Goal: Task Accomplishment & Management: Use online tool/utility

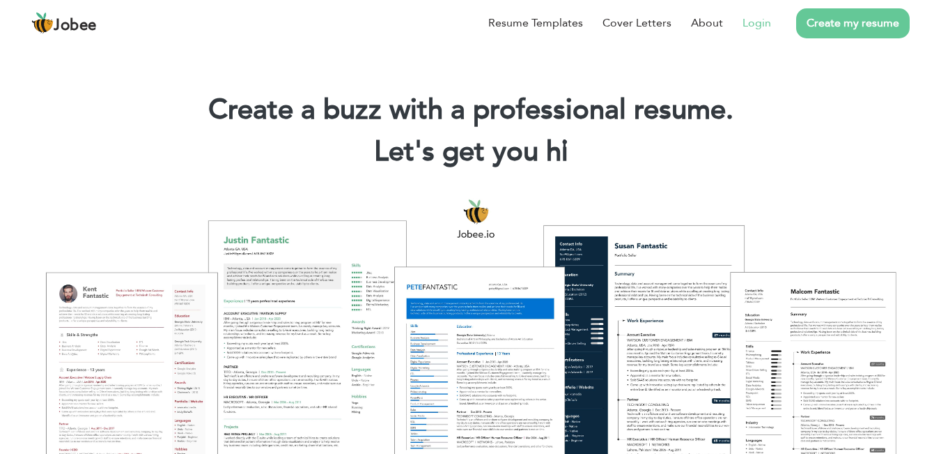
click at [761, 29] on link "Login" at bounding box center [757, 23] width 29 height 17
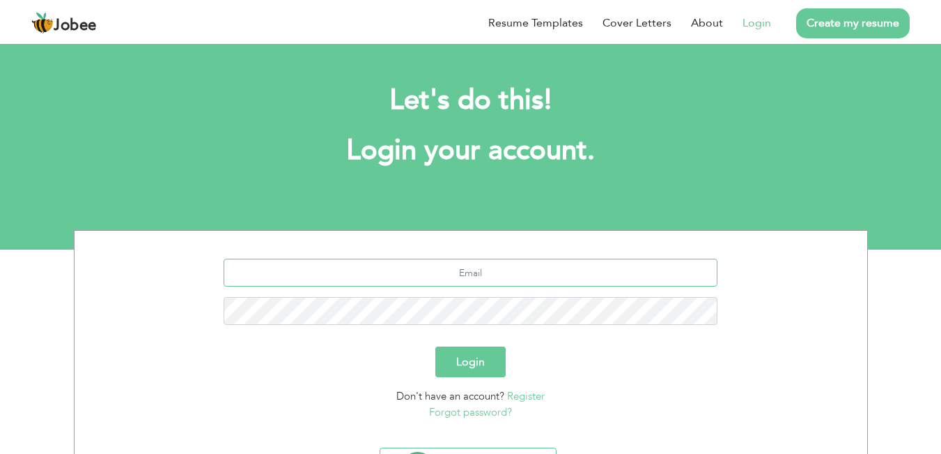
click at [569, 270] on input "text" at bounding box center [471, 272] width 494 height 28
type input "hussainnooruddin50@gmail.com"
click at [456, 361] on button "Login" at bounding box center [470, 361] width 70 height 31
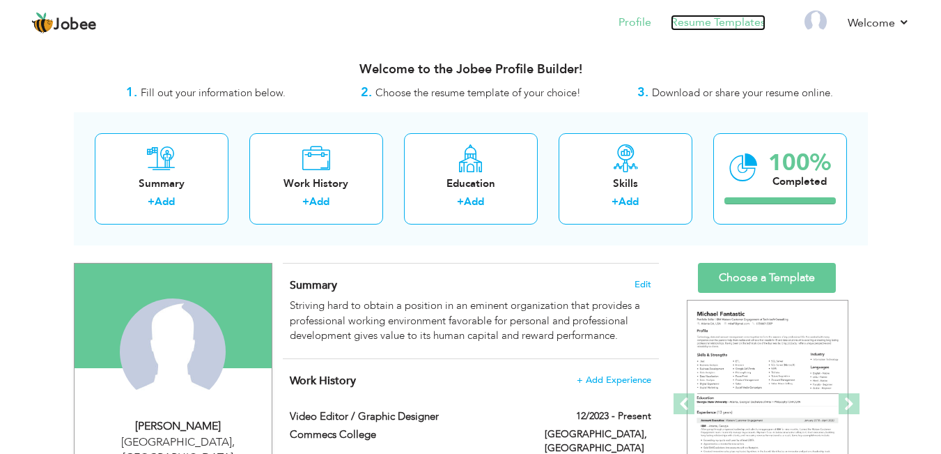
click at [725, 18] on link "Resume Templates" at bounding box center [718, 23] width 95 height 16
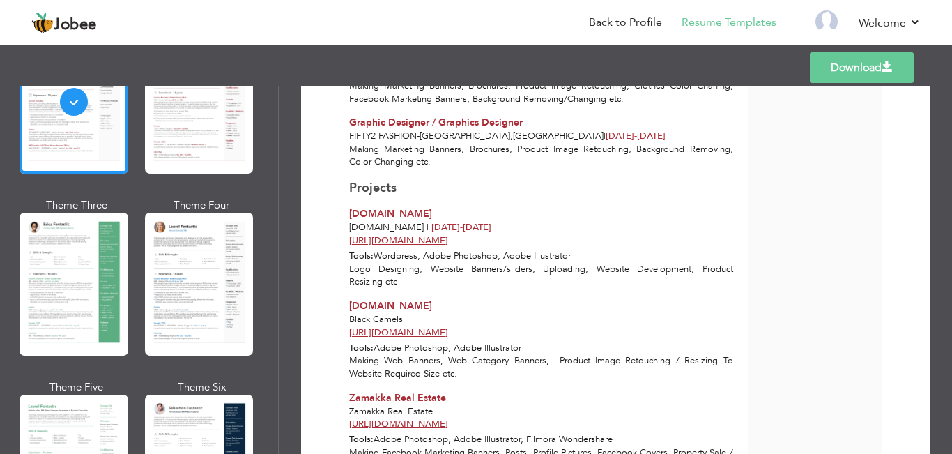
scroll to position [139, 0]
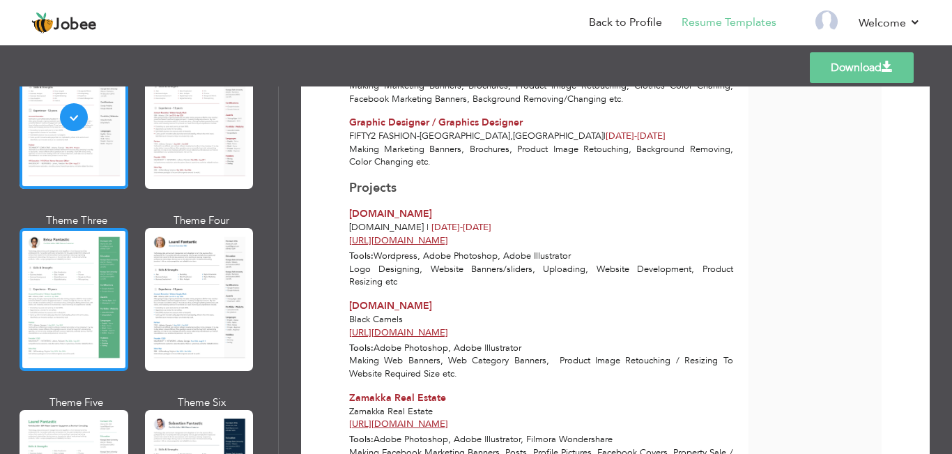
click at [80, 258] on div at bounding box center [74, 299] width 109 height 143
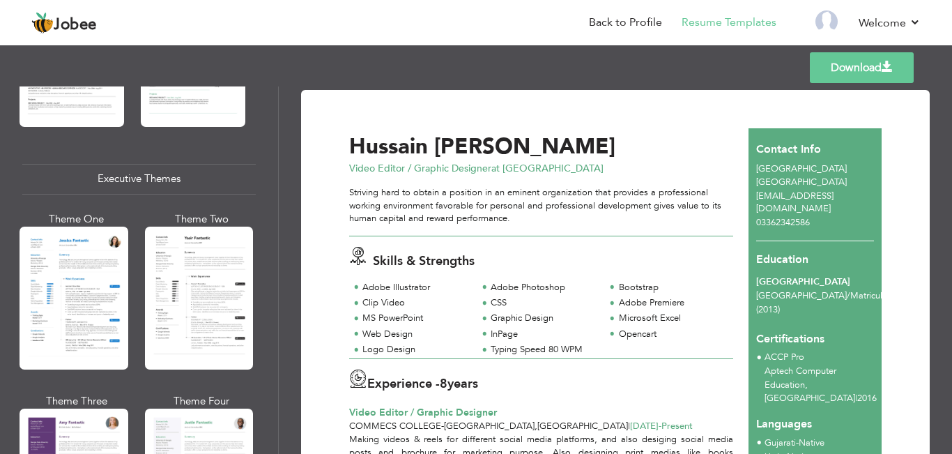
scroll to position [906, 0]
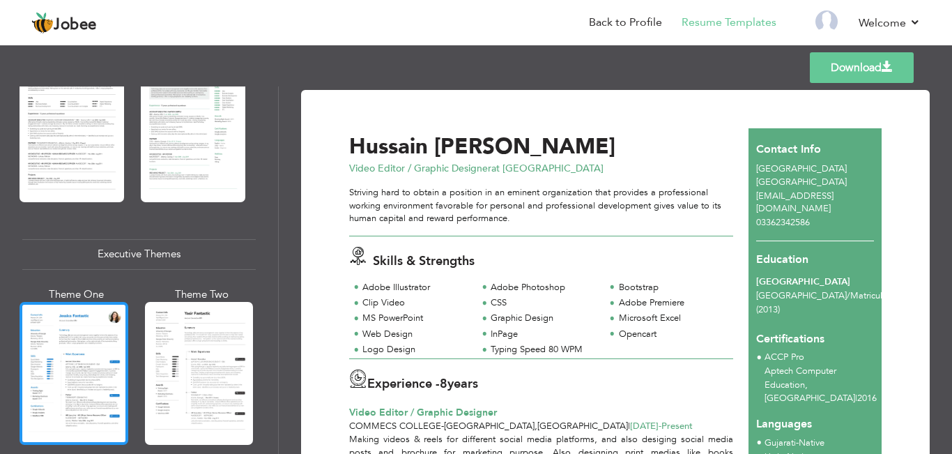
click at [62, 331] on div at bounding box center [74, 373] width 109 height 143
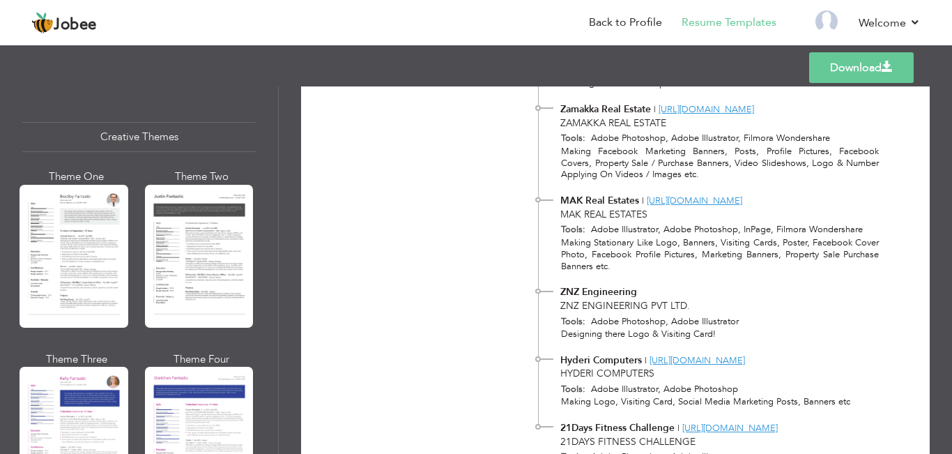
scroll to position [1774, 0]
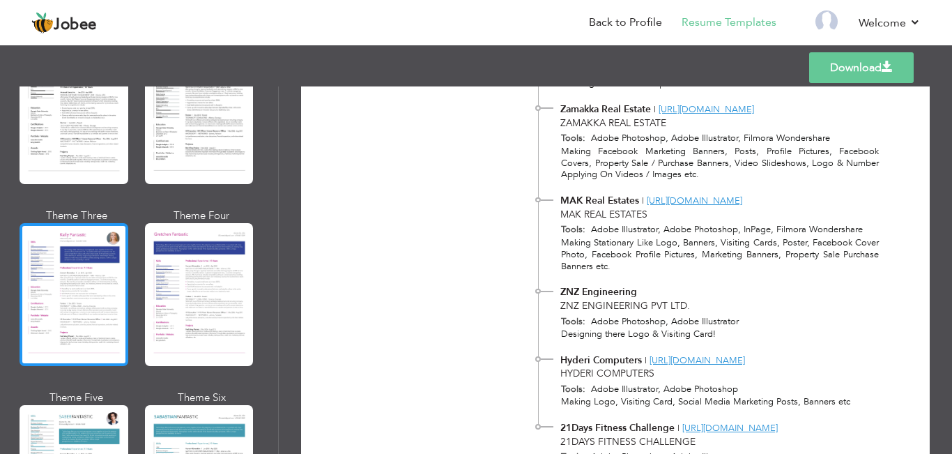
click at [88, 290] on div at bounding box center [74, 294] width 109 height 143
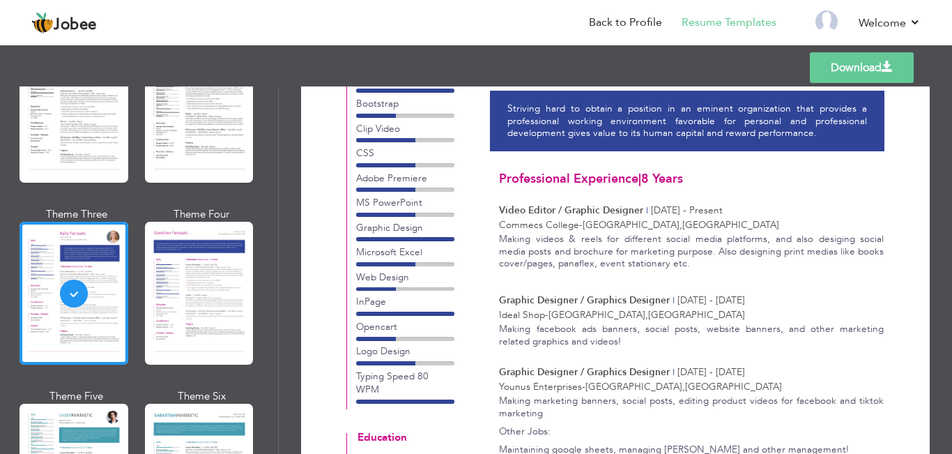
scroll to position [77, 0]
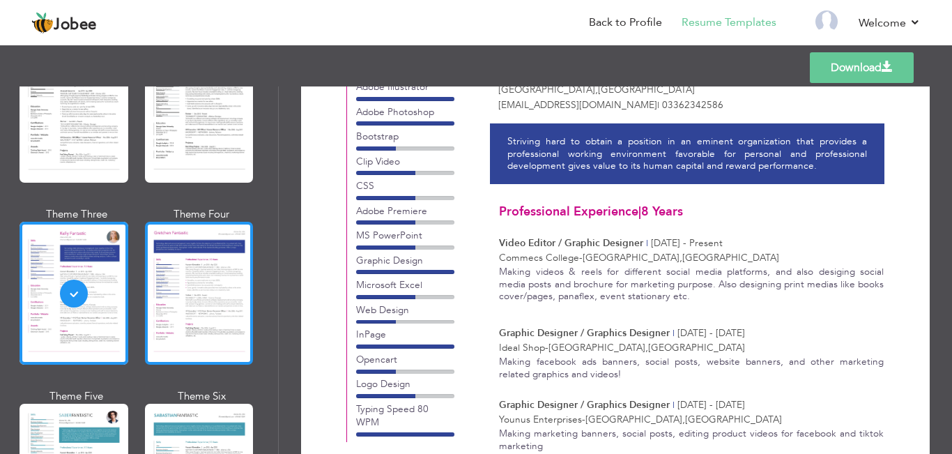
click at [206, 241] on div at bounding box center [199, 293] width 109 height 143
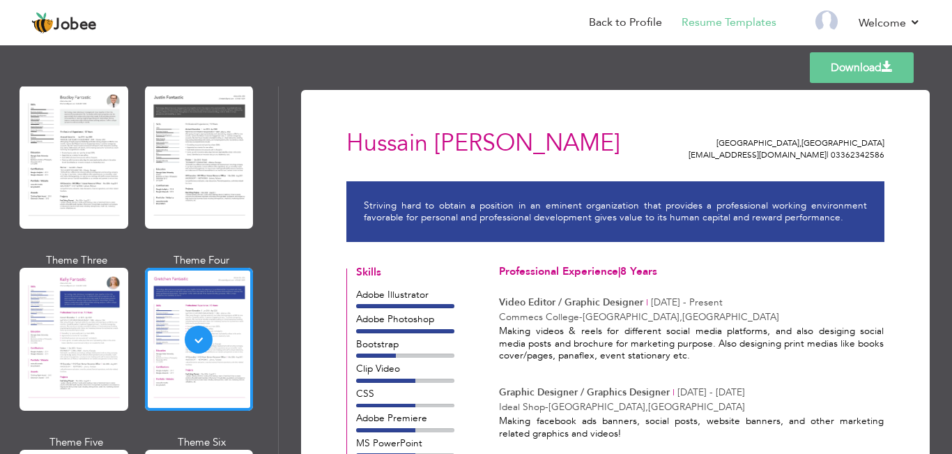
scroll to position [1705, 0]
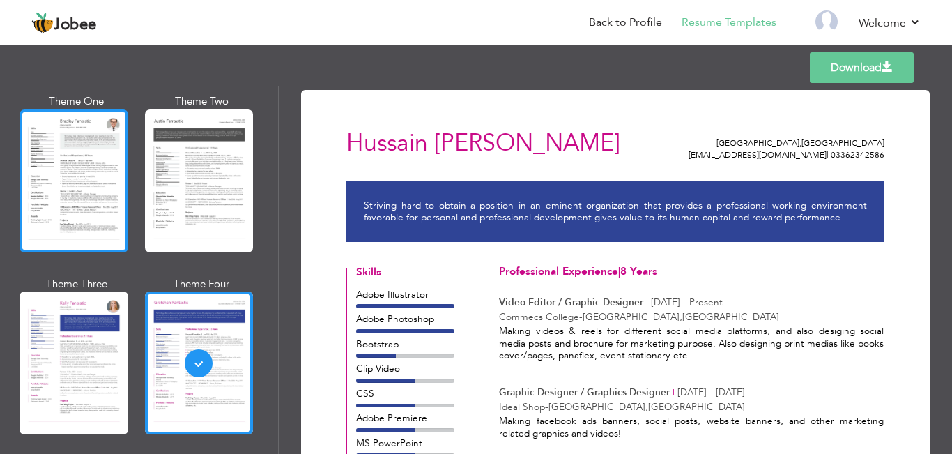
click at [68, 206] on div at bounding box center [74, 180] width 109 height 143
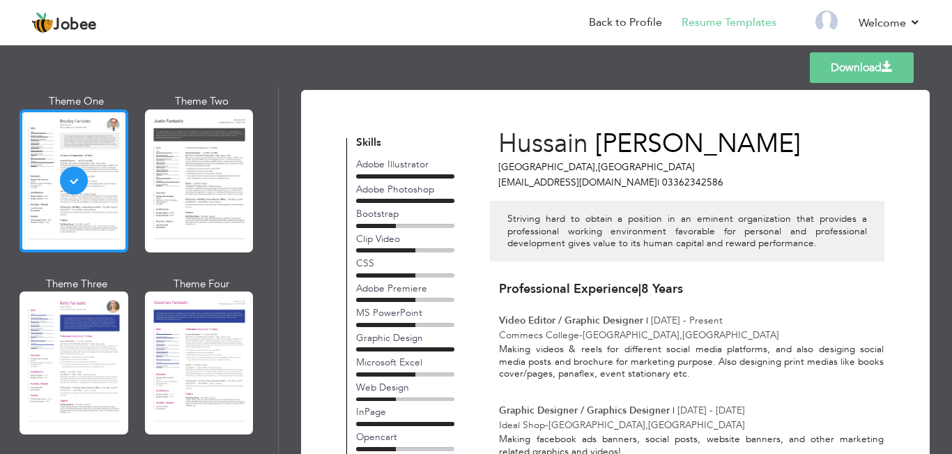
scroll to position [1636, 0]
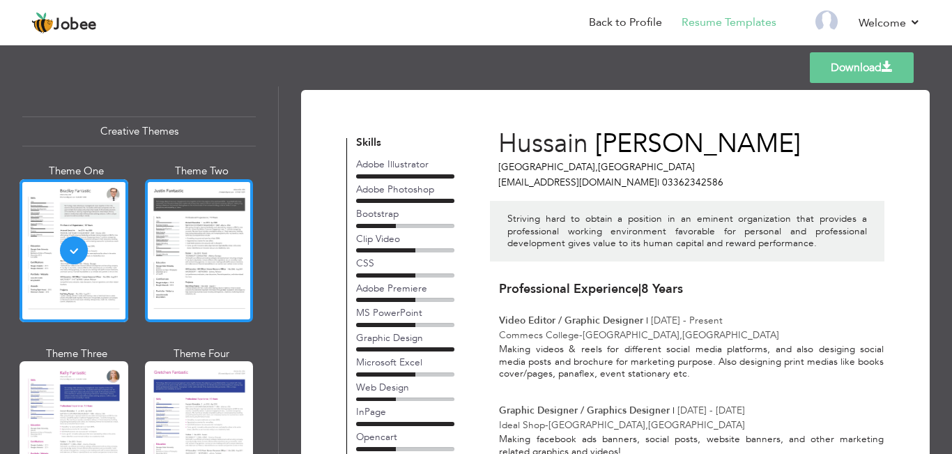
click at [213, 233] on div at bounding box center [199, 250] width 109 height 143
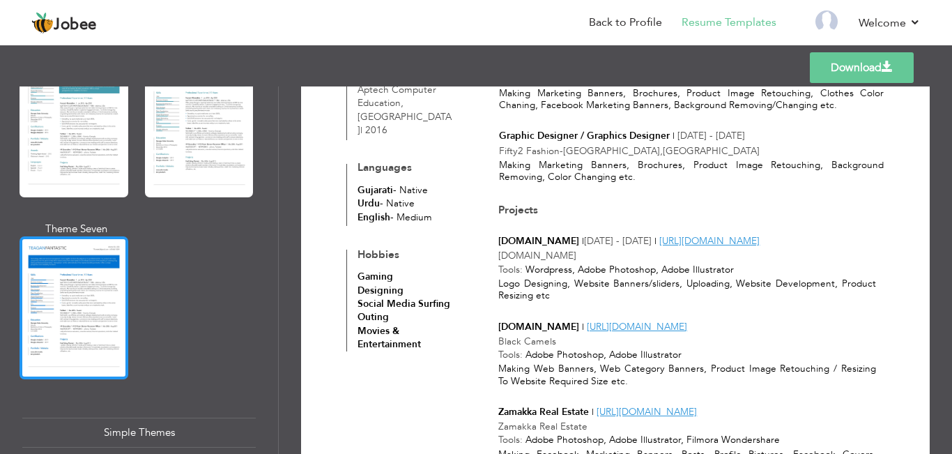
scroll to position [2193, 0]
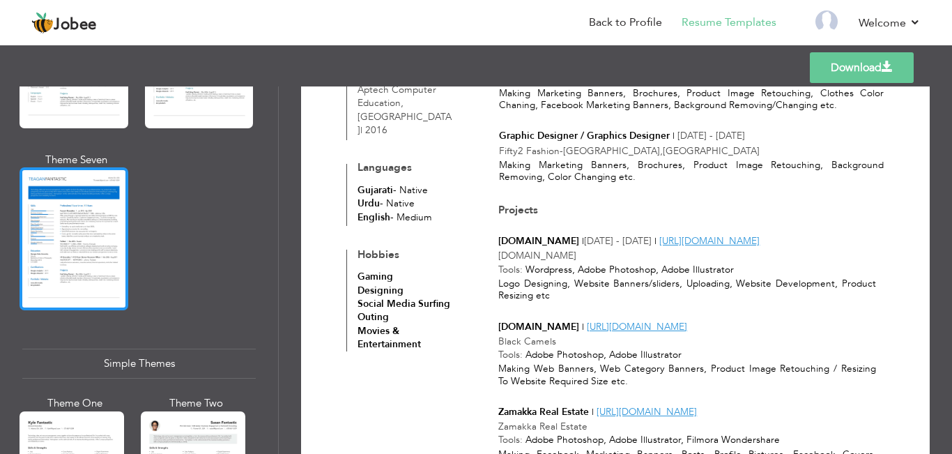
click at [54, 226] on div at bounding box center [74, 238] width 109 height 143
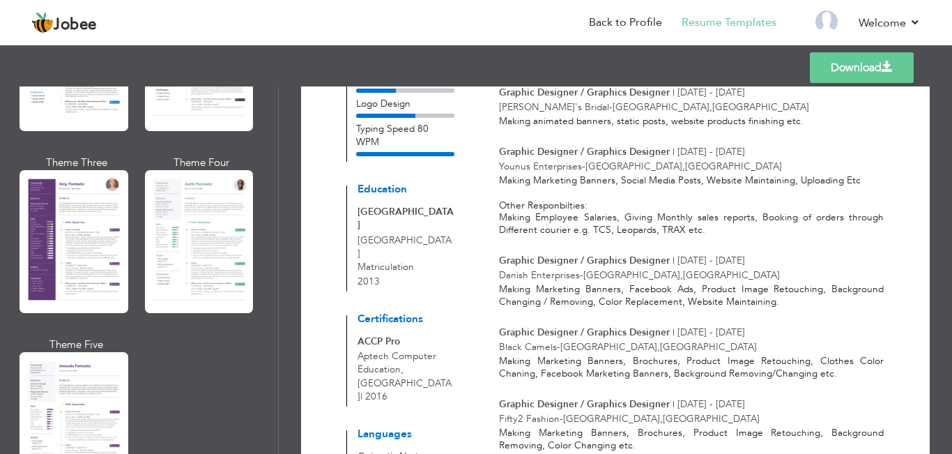
scroll to position [1080, 0]
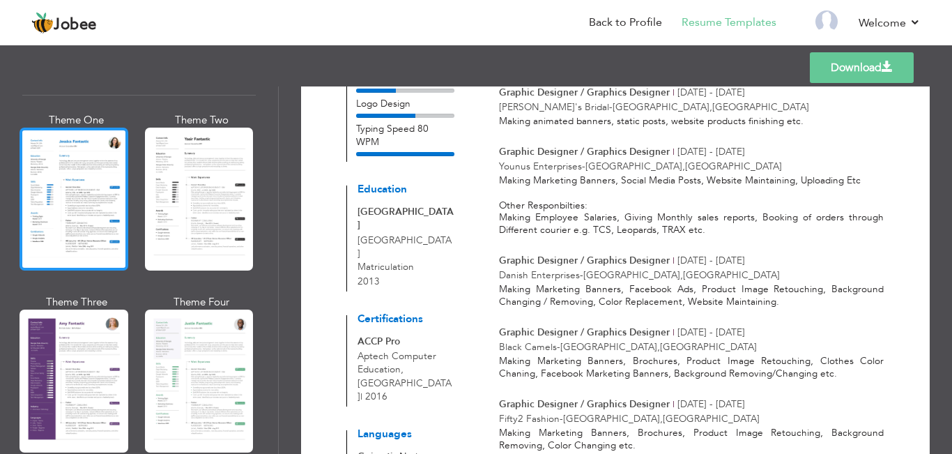
click at [65, 240] on div at bounding box center [74, 198] width 109 height 143
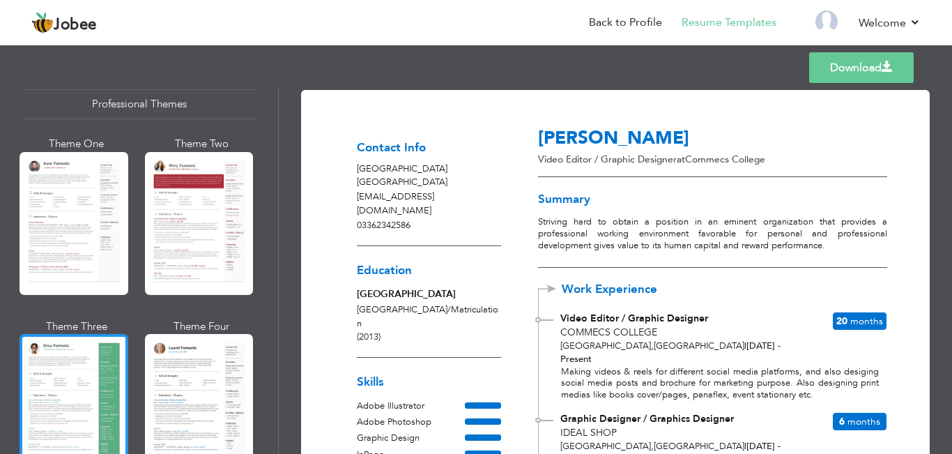
scroll to position [0, 0]
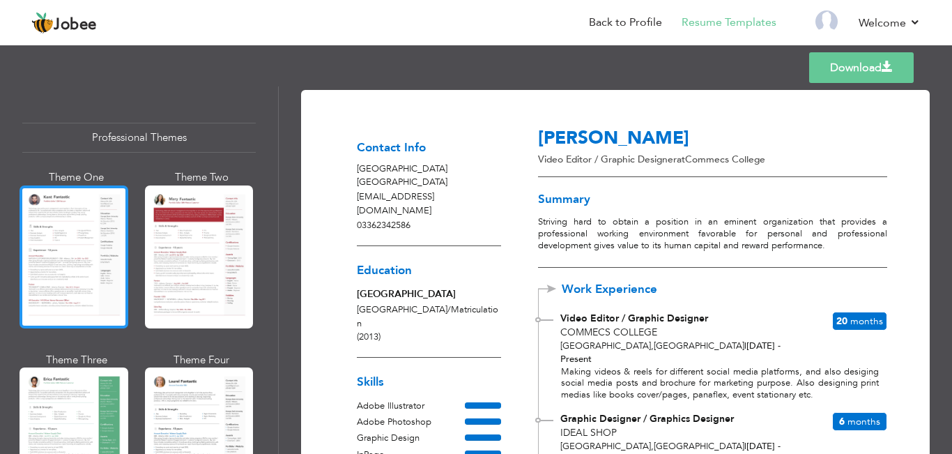
click at [109, 276] on div at bounding box center [74, 256] width 109 height 143
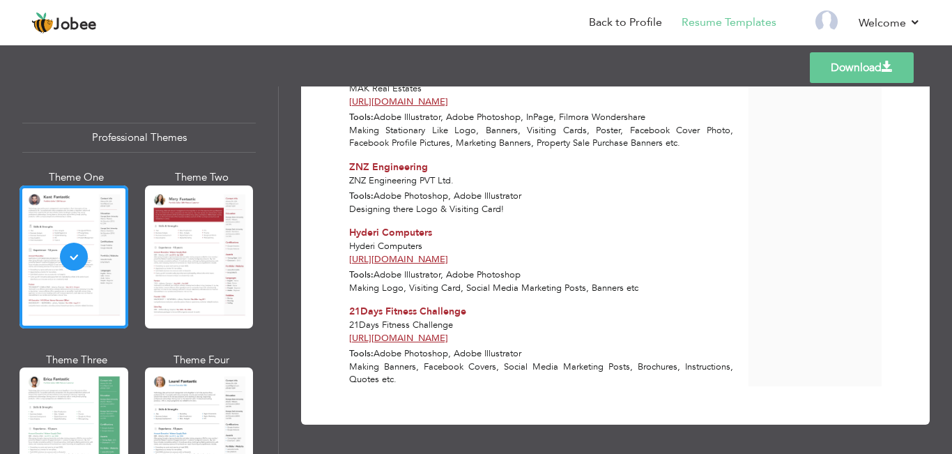
click at [814, 66] on link "Download" at bounding box center [861, 67] width 104 height 31
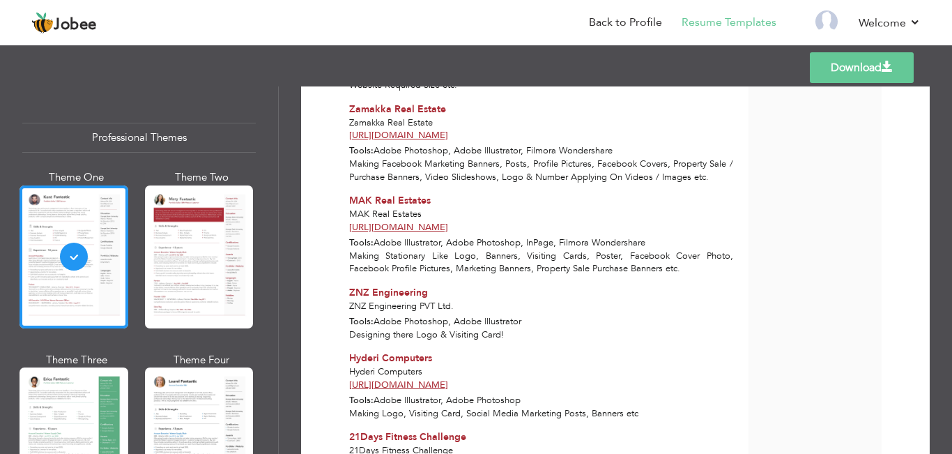
scroll to position [1041, 0]
